Goal: Task Accomplishment & Management: Use online tool/utility

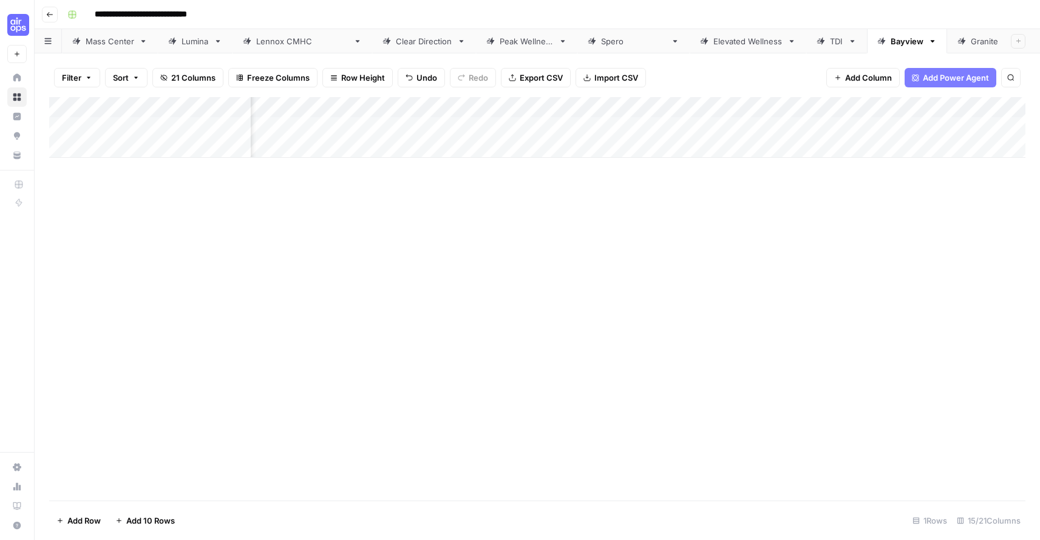
scroll to position [0, 622]
click at [570, 126] on div "Add Column" at bounding box center [537, 127] width 976 height 61
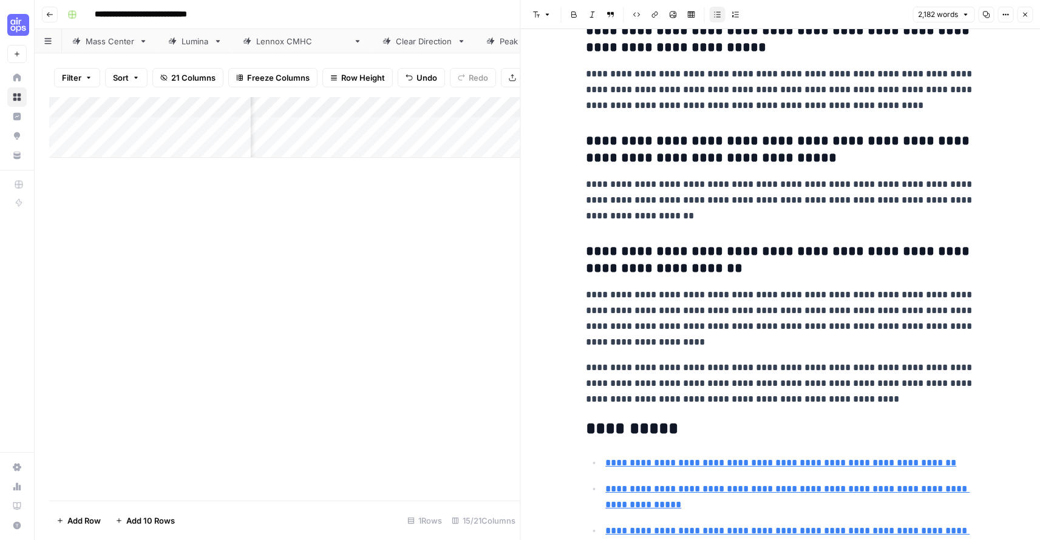
scroll to position [4636, 0]
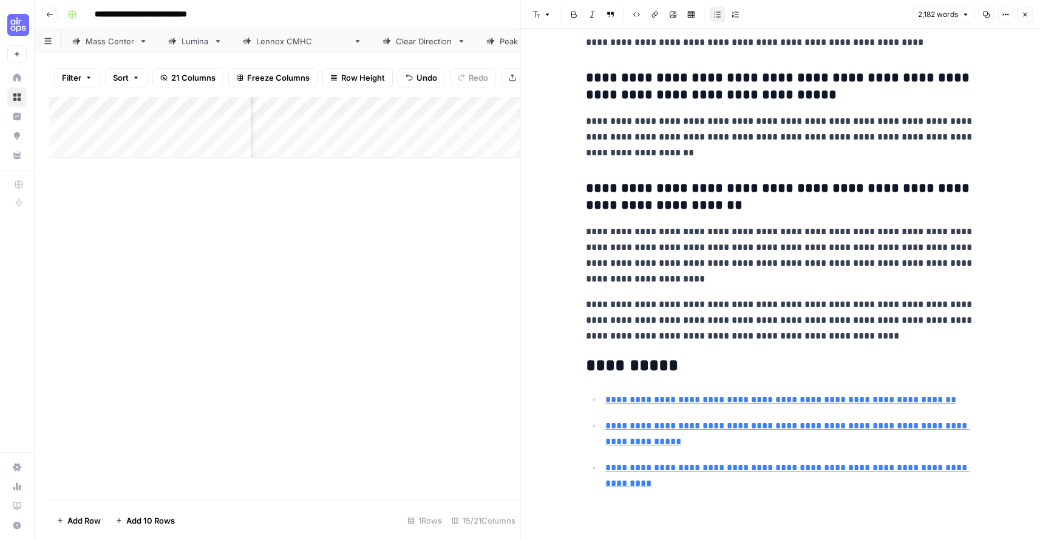
click at [1025, 9] on button "Close" at bounding box center [1025, 15] width 16 height 16
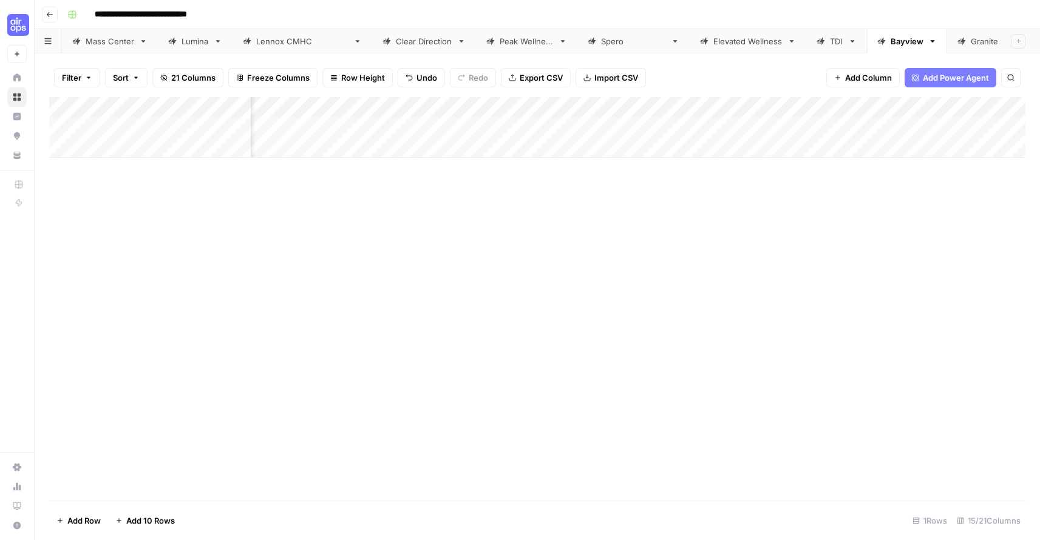
click at [647, 126] on div "Add Column" at bounding box center [537, 127] width 976 height 61
click at [1024, 487] on icon "close" at bounding box center [1023, 489] width 8 height 10
click at [652, 127] on div "Add Column" at bounding box center [537, 127] width 976 height 61
click at [695, 109] on div "Add Column" at bounding box center [537, 127] width 976 height 61
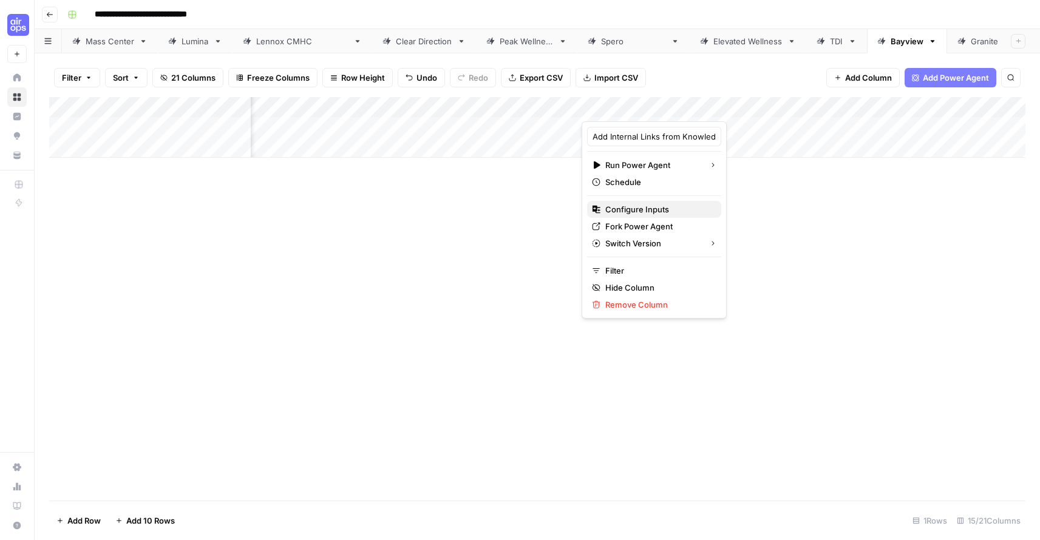
click at [647, 205] on span "Configure Inputs" at bounding box center [658, 209] width 106 height 12
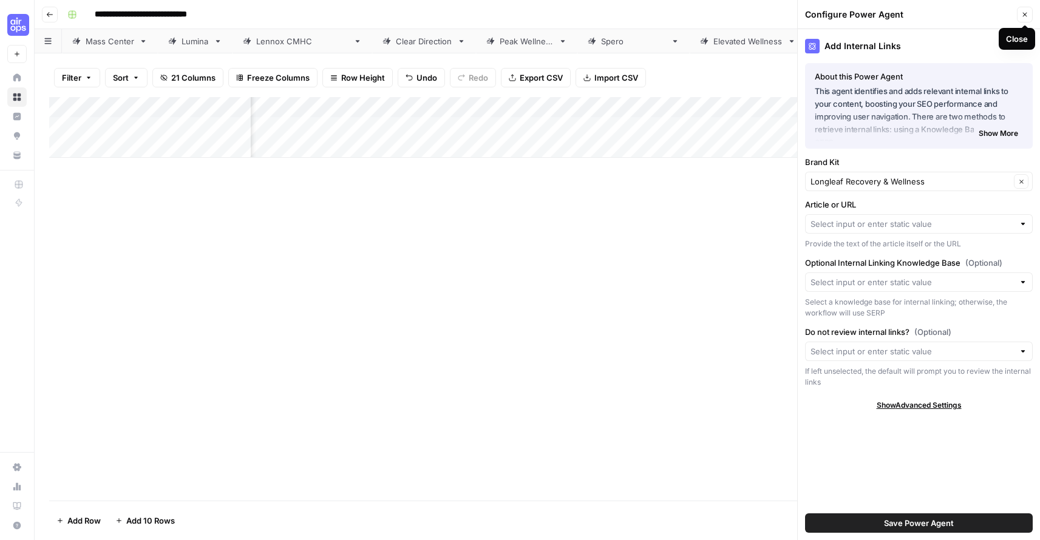
click at [1023, 10] on button "Close" at bounding box center [1025, 15] width 16 height 16
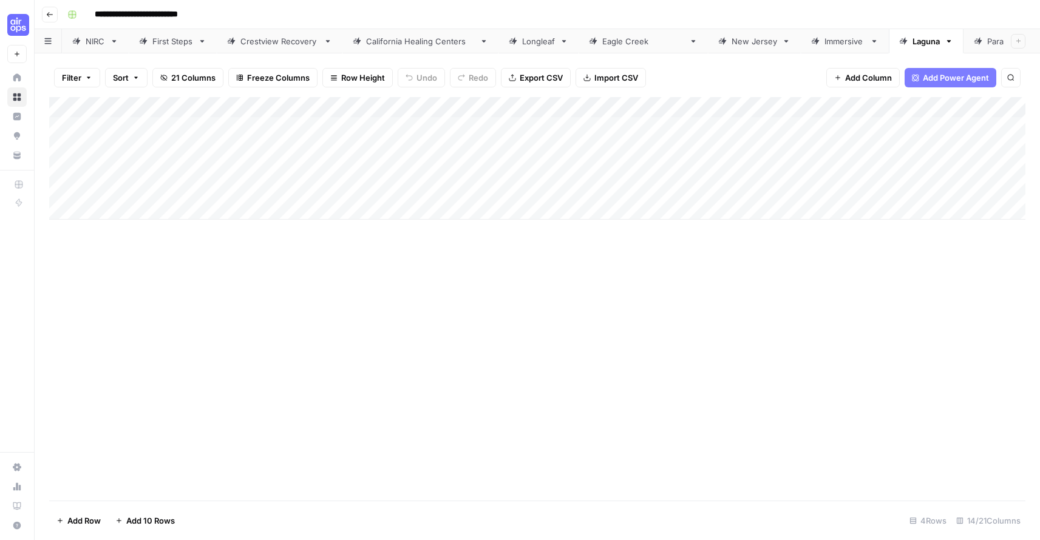
click at [522, 38] on div "Longleaf" at bounding box center [538, 41] width 33 height 12
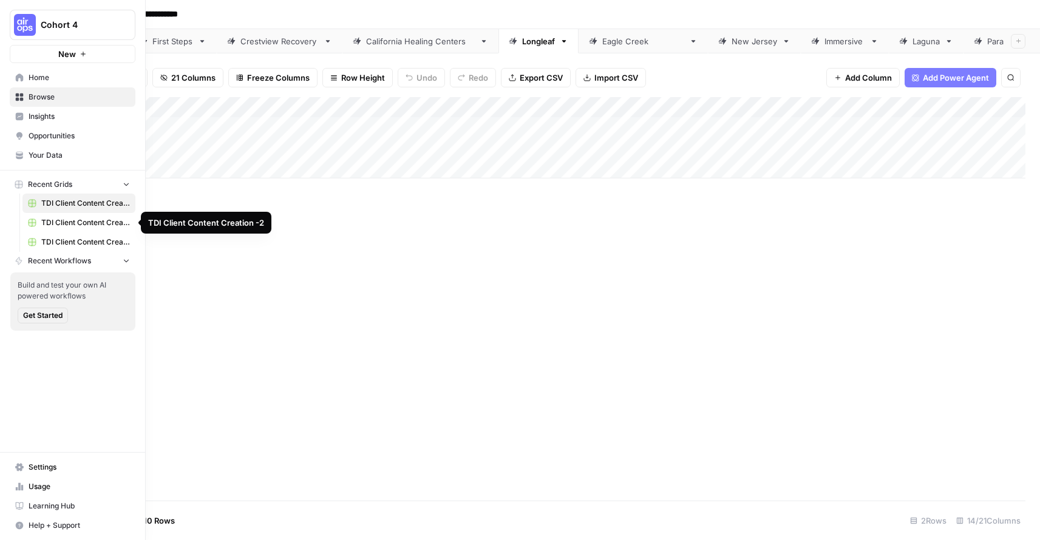
click at [50, 217] on link "TDI Client Content Creation -2" at bounding box center [78, 222] width 113 height 19
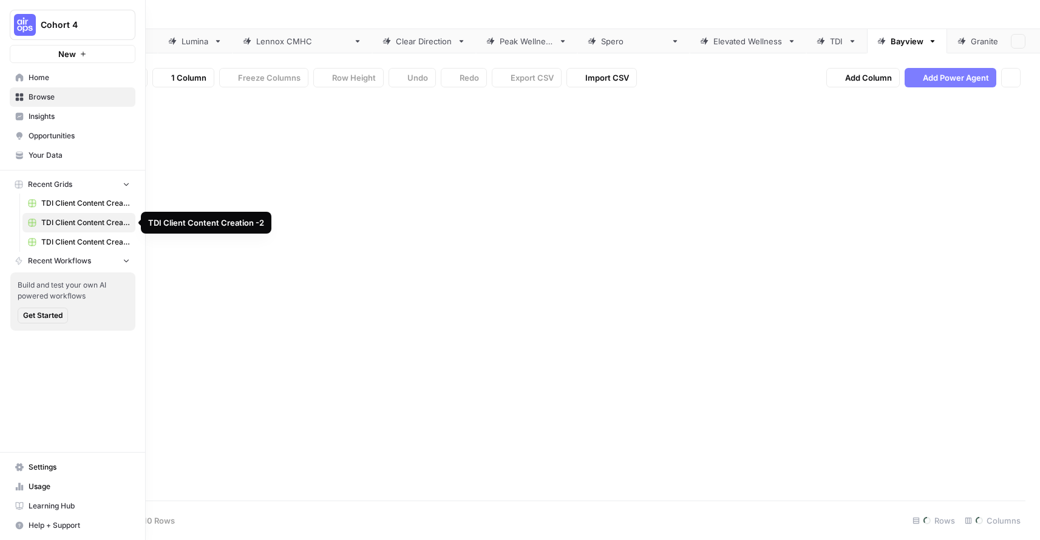
type input "**********"
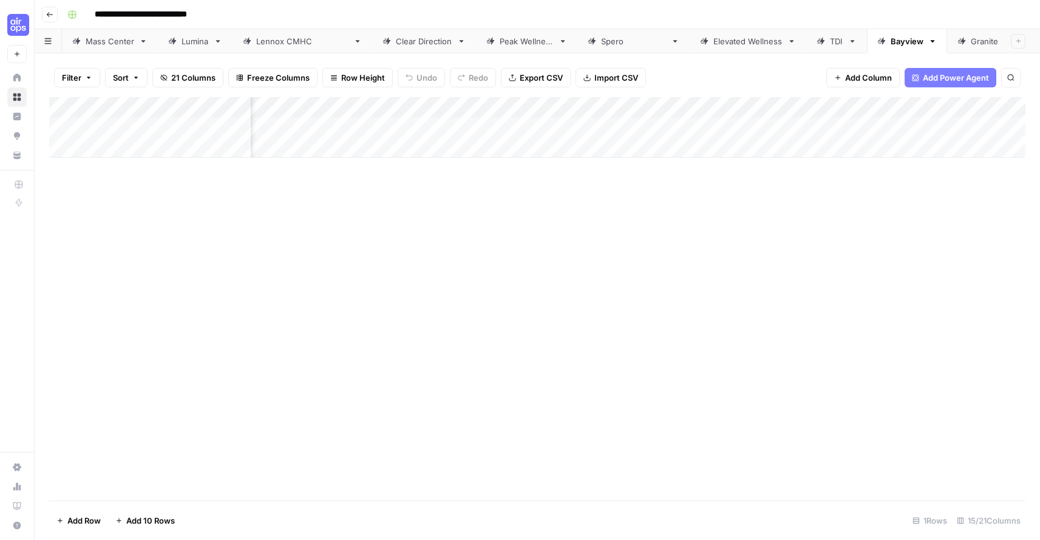
scroll to position [0, 673]
click at [646, 109] on div "Add Column" at bounding box center [537, 127] width 976 height 61
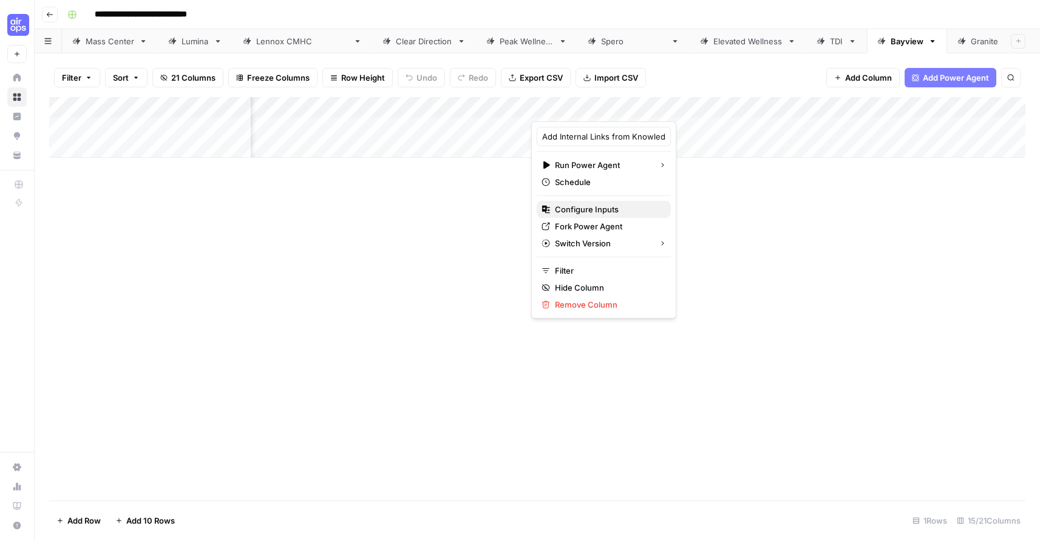
click at [608, 209] on span "Configure Inputs" at bounding box center [608, 209] width 106 height 12
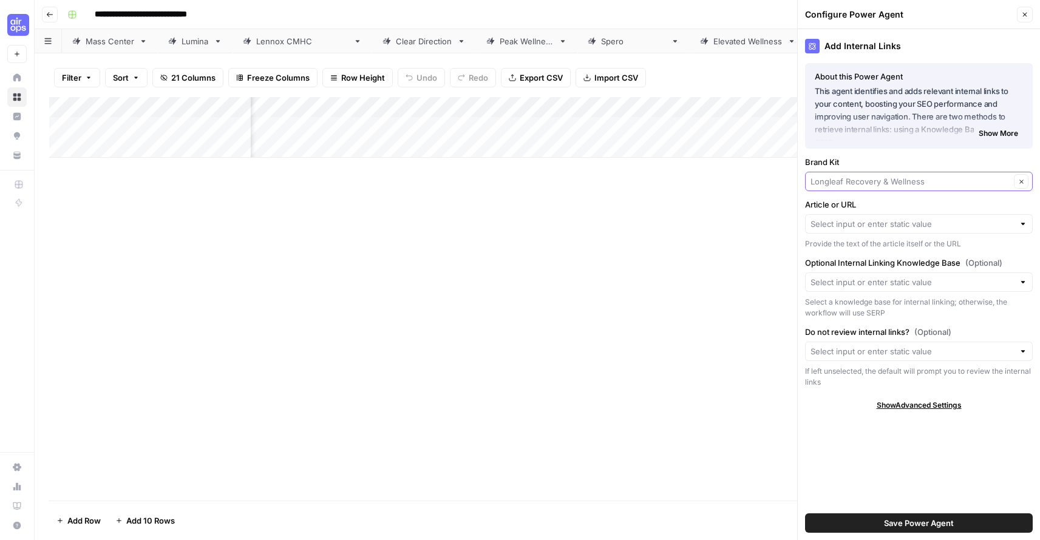
click at [909, 181] on input "Brand Kit" at bounding box center [910, 181] width 200 height 12
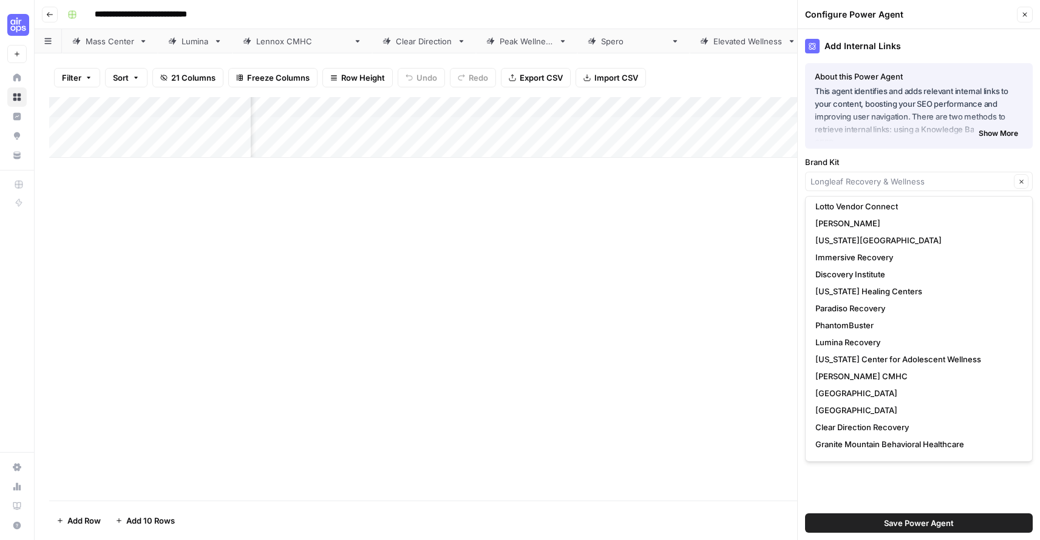
scroll to position [745, 0]
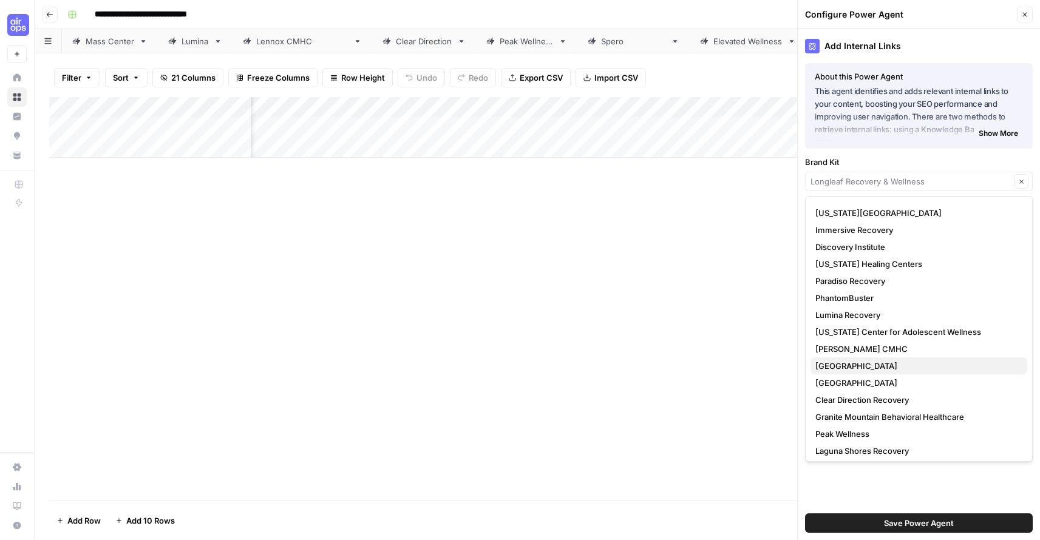
click at [881, 362] on span "[GEOGRAPHIC_DATA]" at bounding box center [916, 366] width 202 height 12
type input "[GEOGRAPHIC_DATA]"
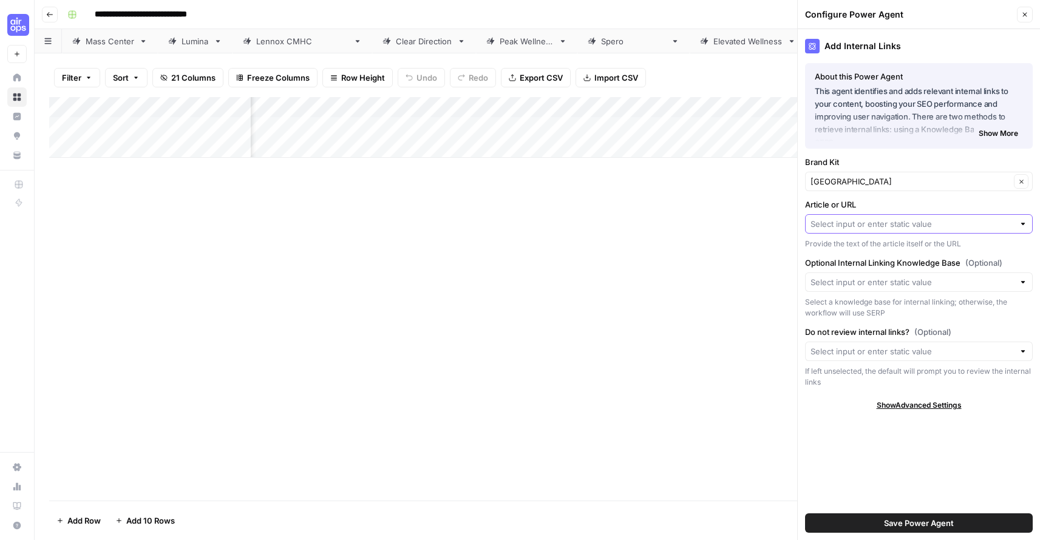
click at [907, 223] on input "Article or URL" at bounding box center [911, 224] width 203 height 12
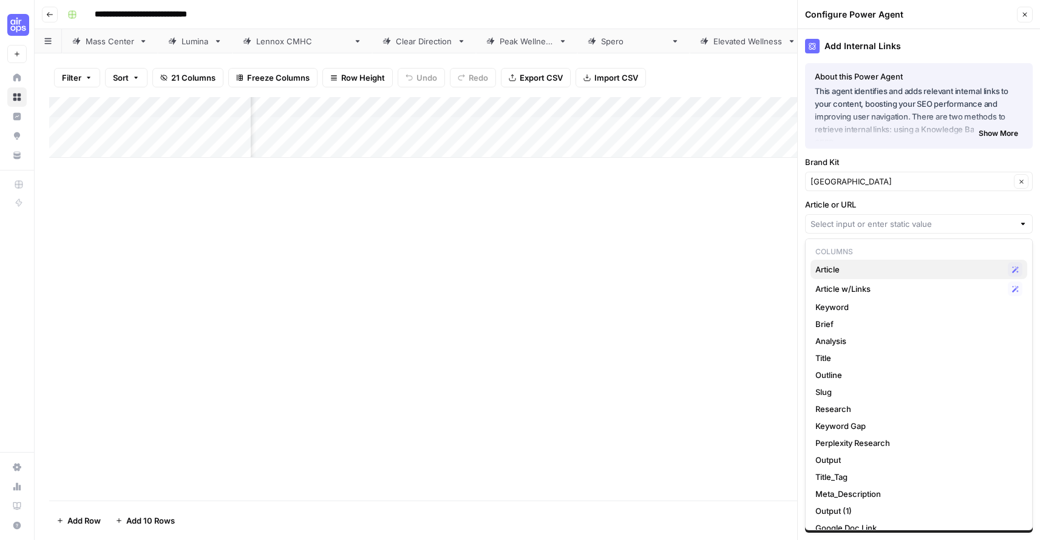
click at [887, 270] on span "Article" at bounding box center [909, 269] width 188 height 12
type input "Article"
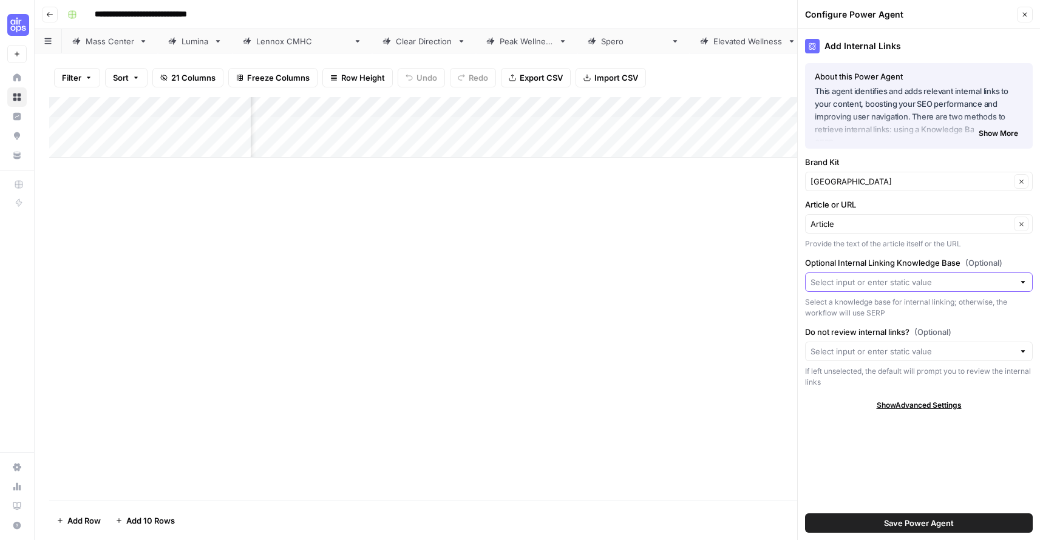
click at [886, 283] on input "Optional Internal Linking Knowledge Base (Optional)" at bounding box center [911, 282] width 203 height 12
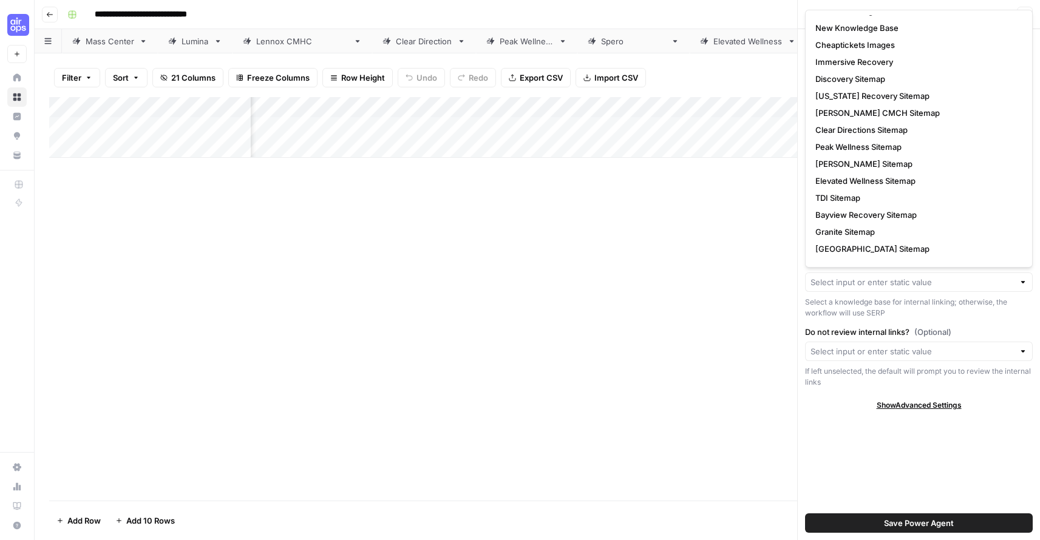
scroll to position [892, 0]
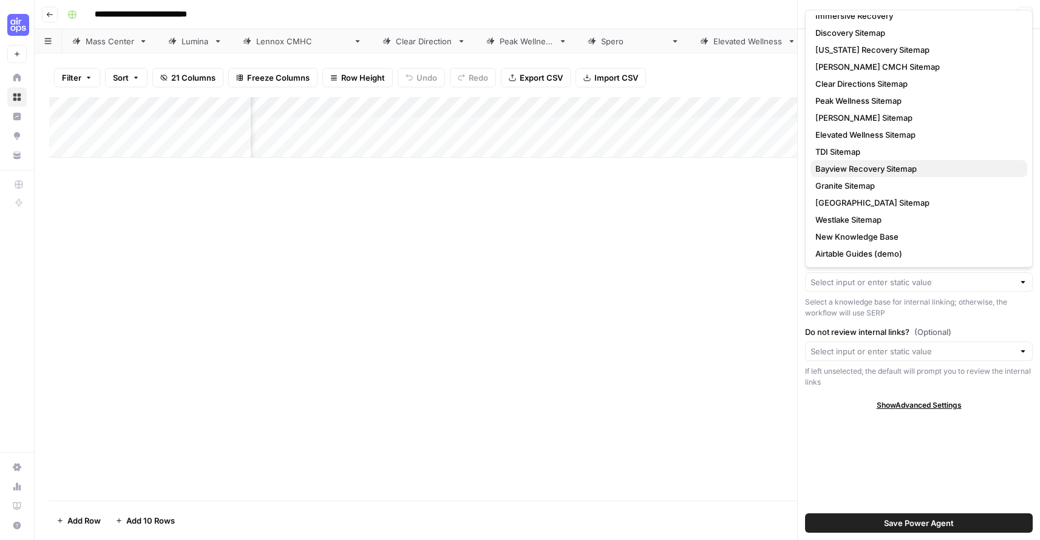
click at [882, 167] on span "Bayview Recovery Sitemap" at bounding box center [916, 169] width 202 height 12
type input "Bayview Recovery Sitemap"
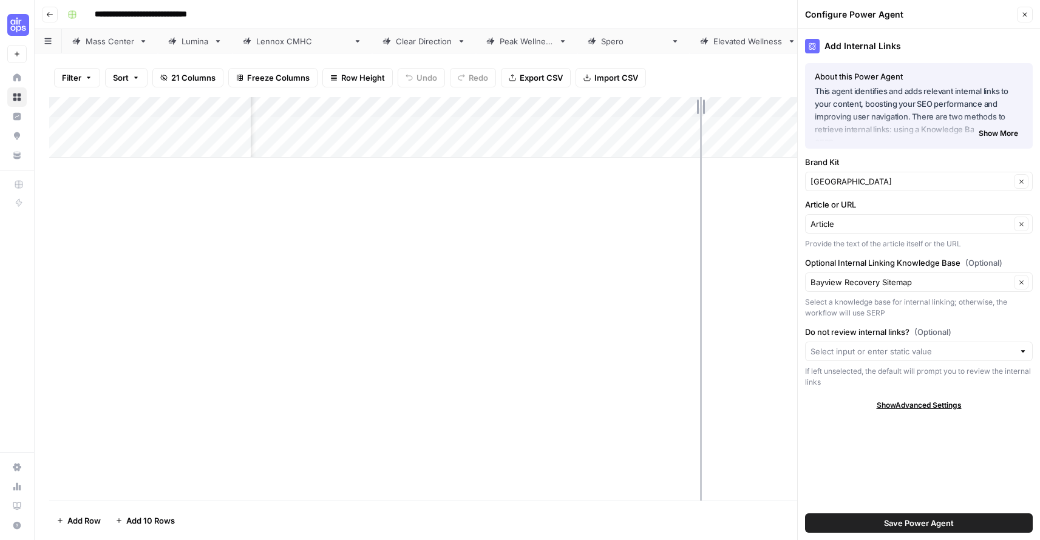
drag, startPoint x: 669, startPoint y: 105, endPoint x: 706, endPoint y: 101, distance: 37.2
click at [706, 101] on div "Add Column" at bounding box center [537, 127] width 976 height 61
drag, startPoint x: 704, startPoint y: 103, endPoint x: 732, endPoint y: 103, distance: 27.9
click at [732, 103] on div "Add Column" at bounding box center [537, 127] width 976 height 61
click at [904, 352] on input "Do not review internal links? (Optional)" at bounding box center [911, 351] width 203 height 12
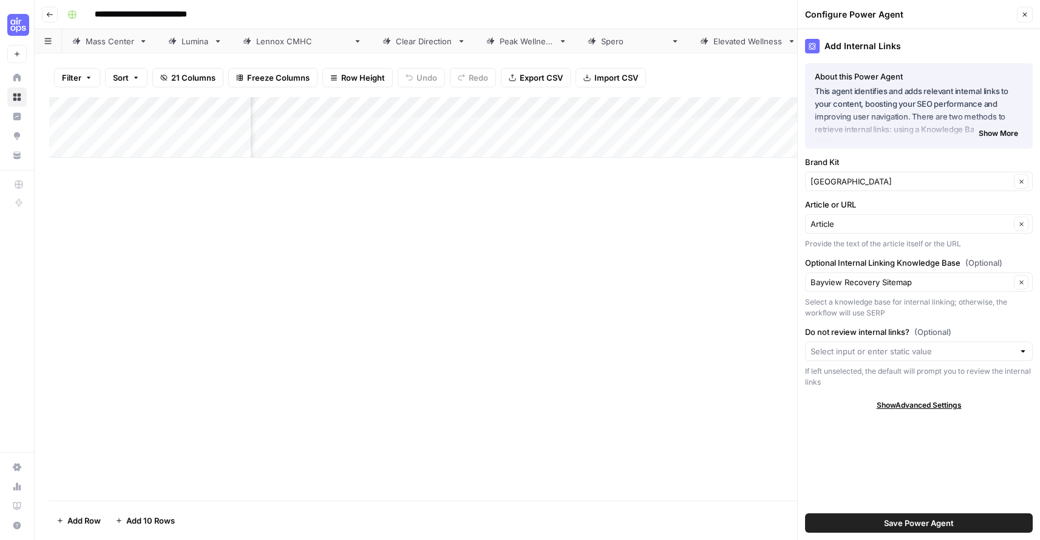
click at [872, 427] on div "Add Internal Links About this Power Agent This agent identifies and adds releva…" at bounding box center [919, 284] width 242 height 511
click at [933, 519] on span "Save Power Agent" at bounding box center [919, 523] width 70 height 12
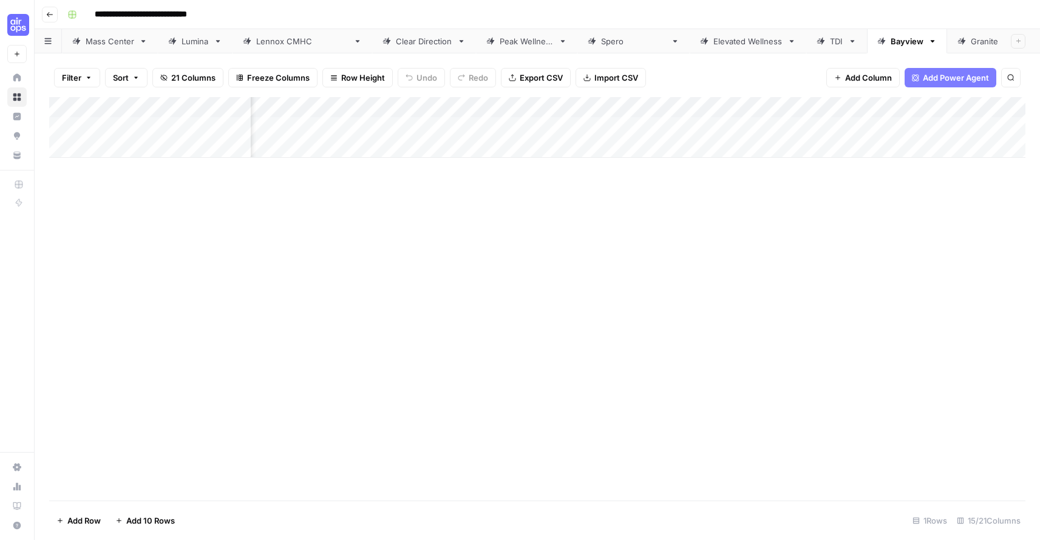
click at [954, 110] on div "Add Column" at bounding box center [537, 127] width 976 height 61
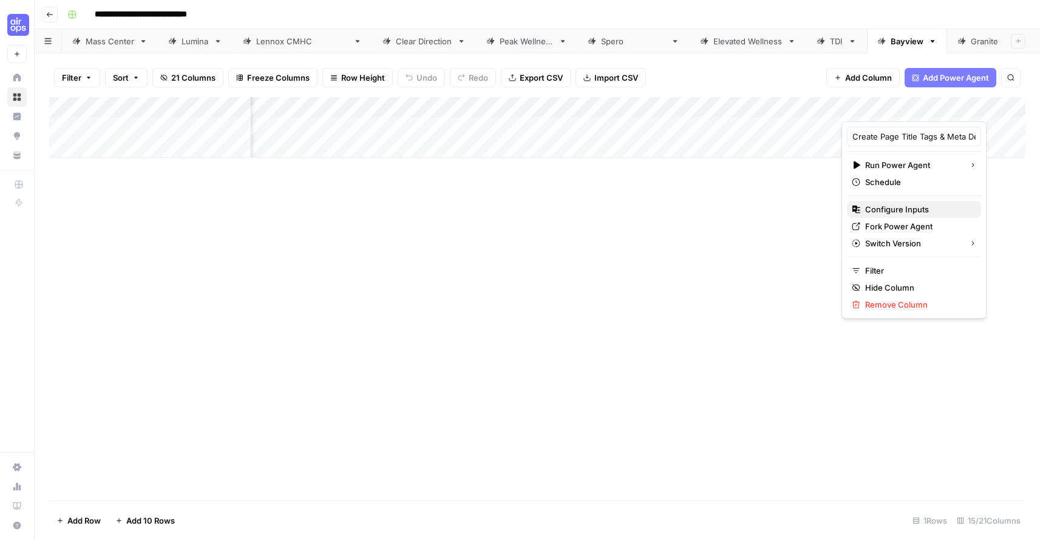
click at [906, 205] on span "Configure Inputs" at bounding box center [918, 209] width 106 height 12
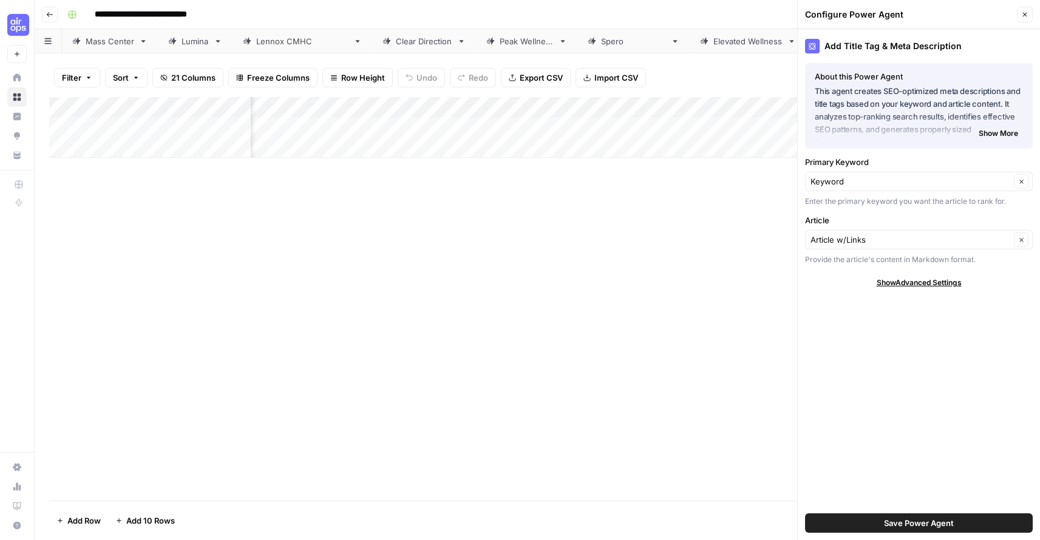
click at [1026, 17] on icon "button" at bounding box center [1024, 14] width 7 height 7
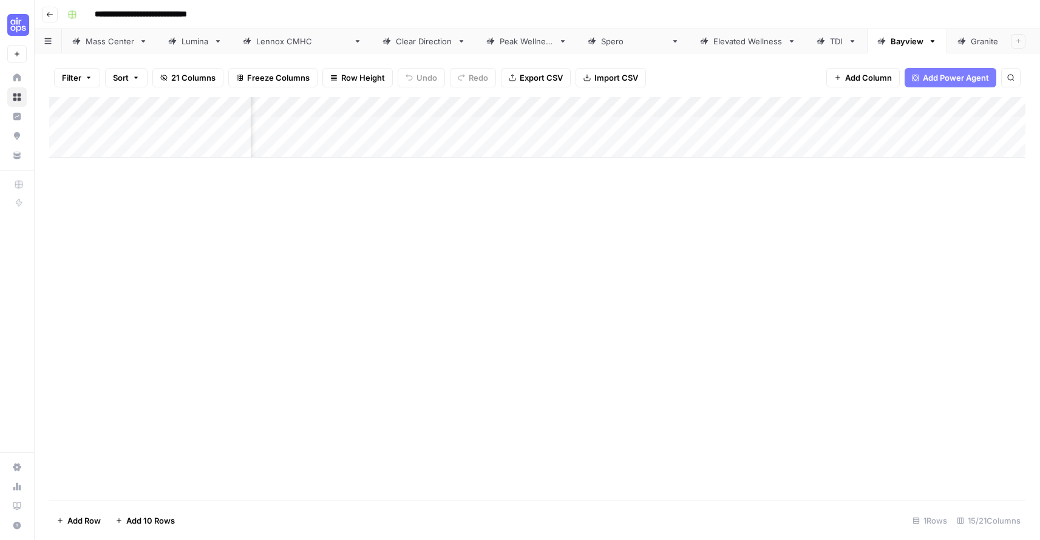
click at [634, 126] on div "Add Column" at bounding box center [537, 127] width 976 height 61
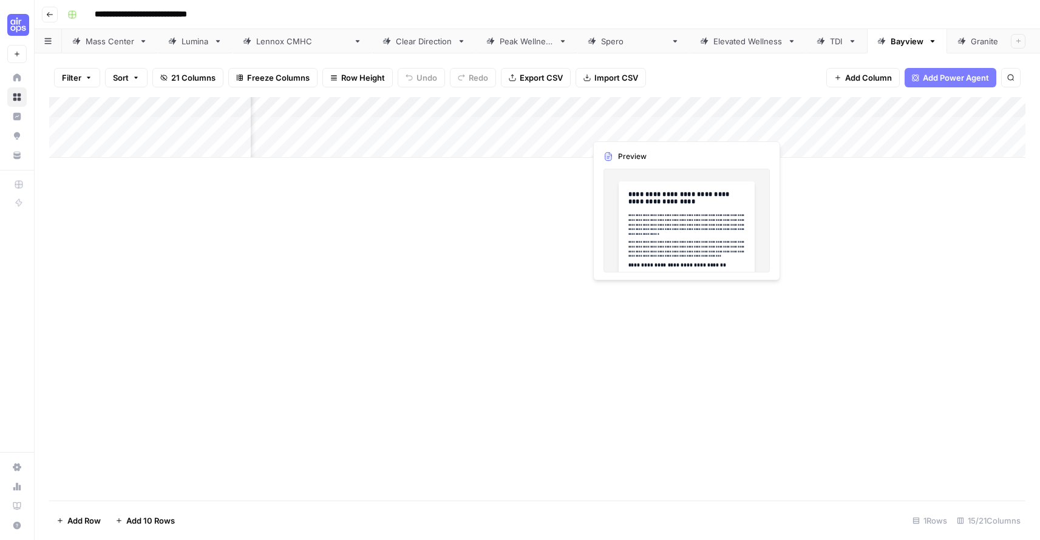
click at [680, 127] on div "Add Column" at bounding box center [537, 127] width 976 height 61
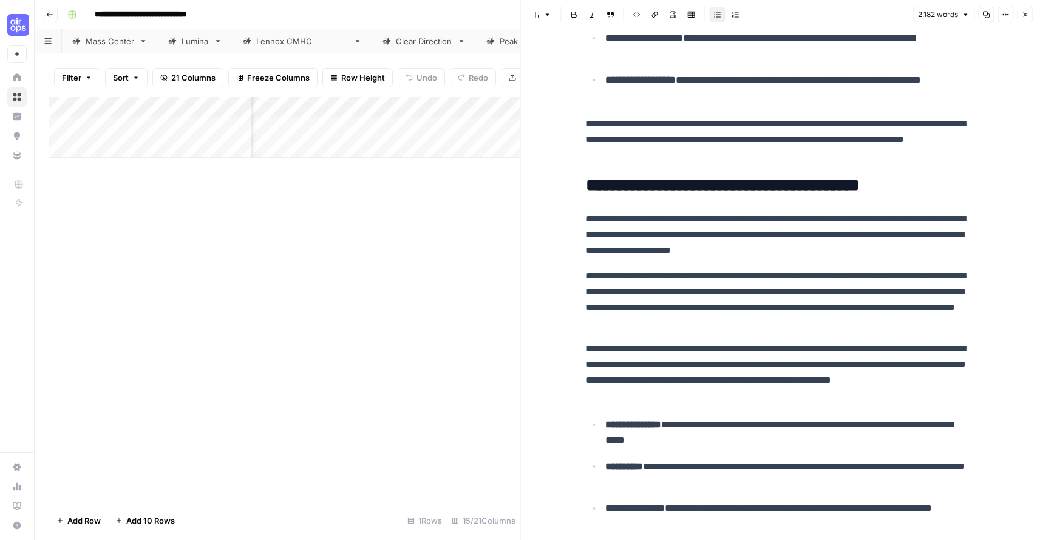
scroll to position [4016, 0]
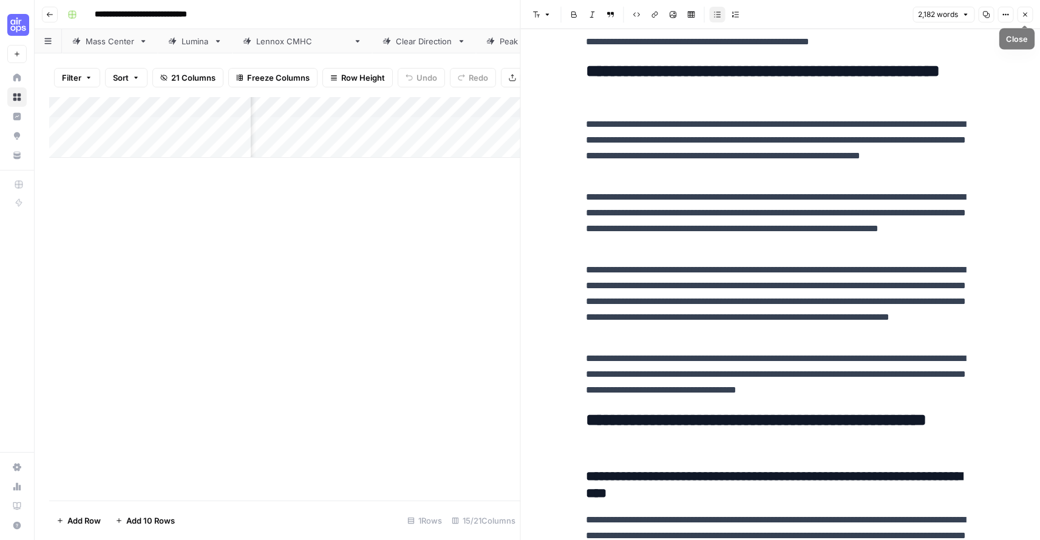
click at [1025, 13] on icon "button" at bounding box center [1024, 14] width 7 height 7
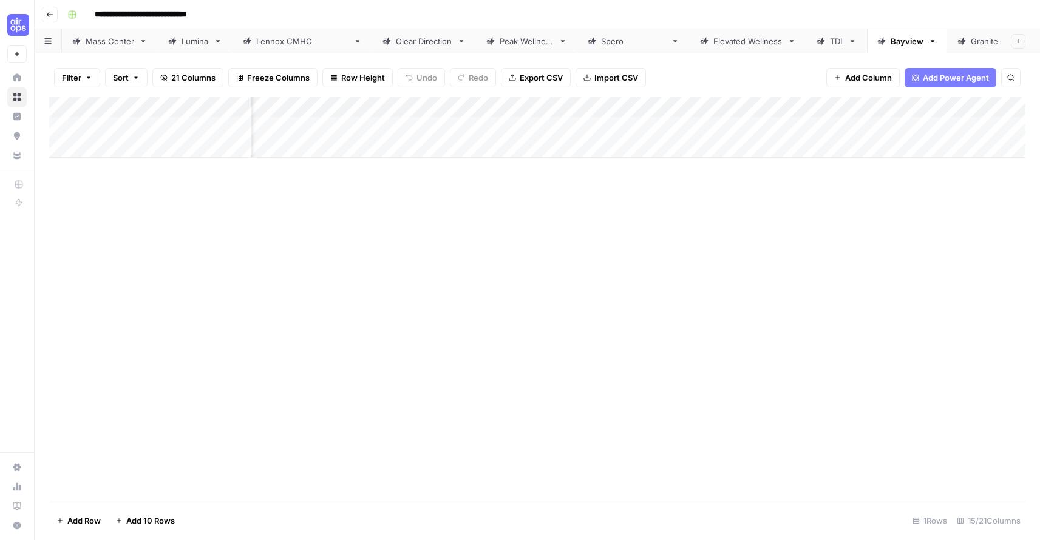
scroll to position [0, 937]
click at [646, 127] on div "Add Column" at bounding box center [537, 127] width 976 height 61
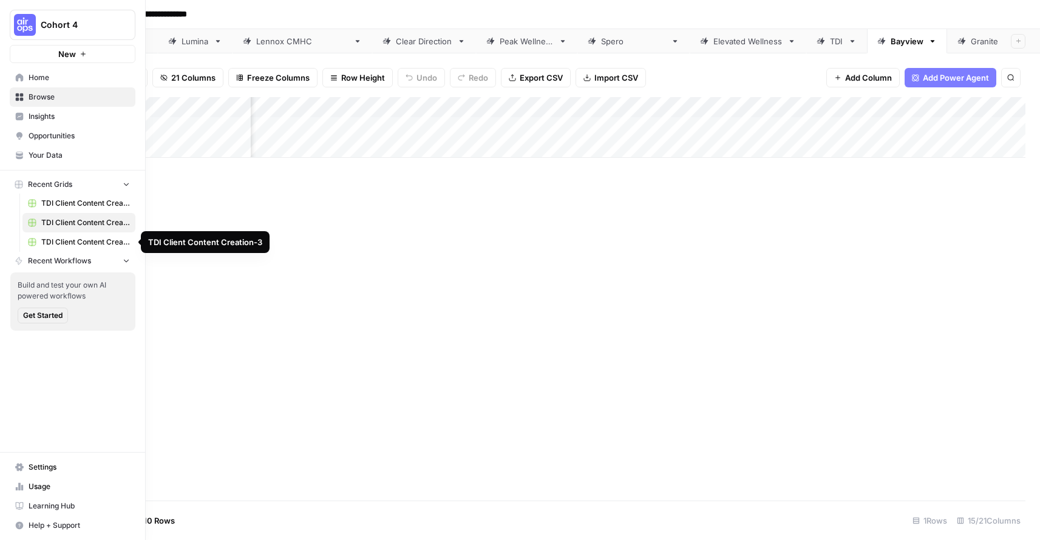
click at [58, 238] on span "TDI Client Content Creation-3" at bounding box center [85, 242] width 89 height 11
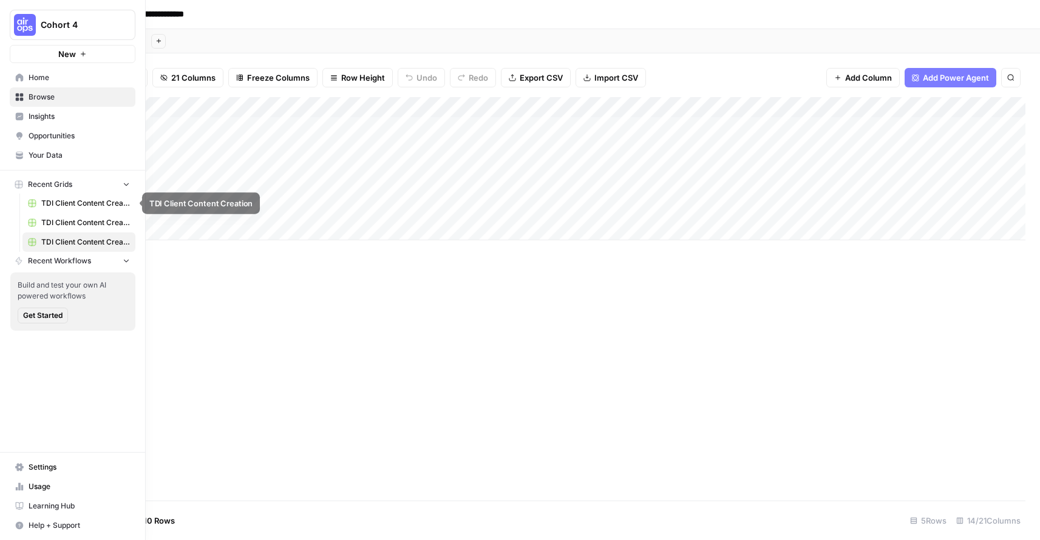
click at [64, 201] on span "TDI Client Content Creation" at bounding box center [85, 203] width 89 height 11
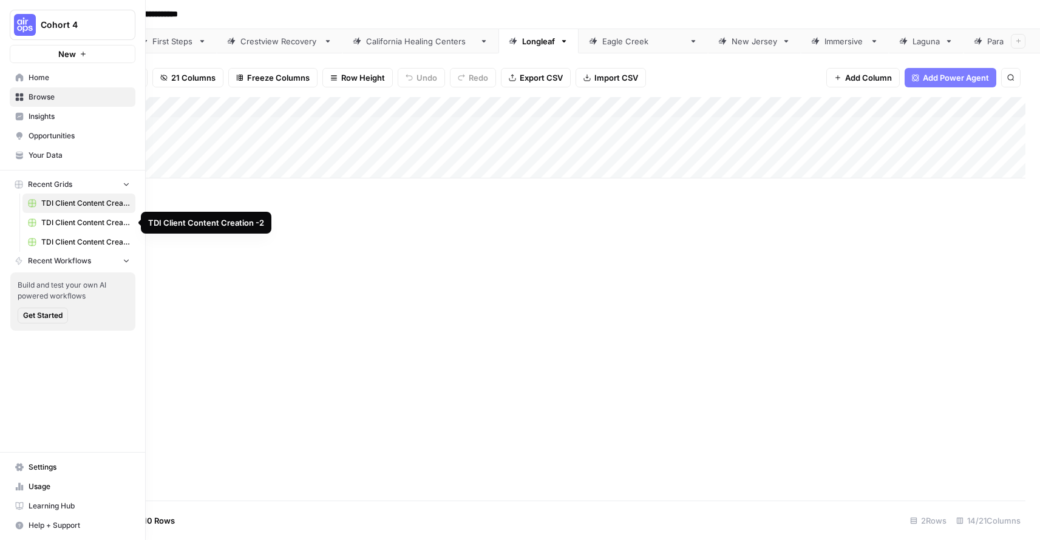
click at [61, 218] on span "TDI Client Content Creation -2" at bounding box center [85, 222] width 89 height 11
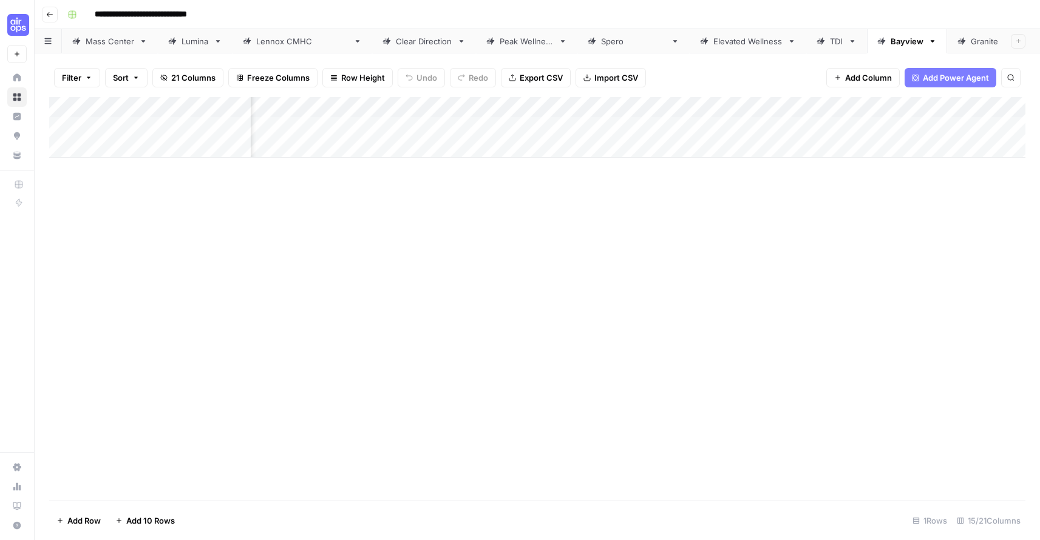
scroll to position [0, 1255]
click at [789, 129] on div "Add Column" at bounding box center [537, 127] width 976 height 61
click at [946, 124] on div "Add Column" at bounding box center [537, 127] width 976 height 61
